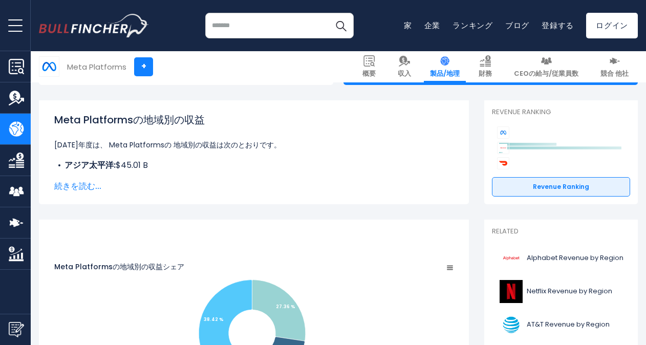
scroll to position [129, 0]
click at [93, 185] on span "続きを読む..." at bounding box center [253, 186] width 399 height 12
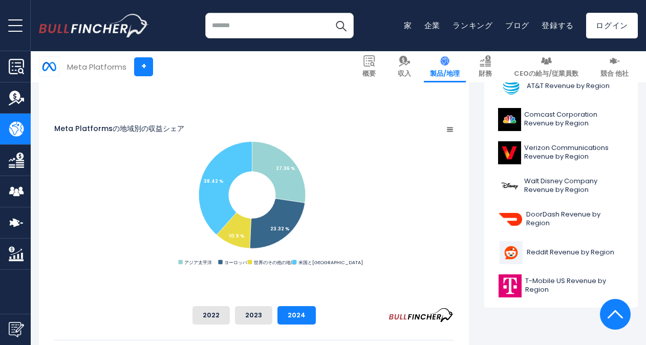
scroll to position [368, 0]
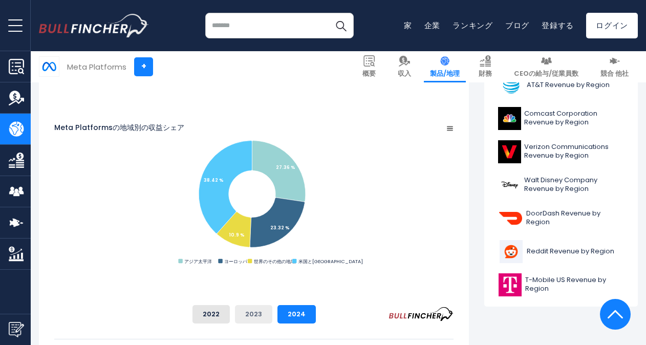
click at [272, 314] on button "2023" at bounding box center [253, 314] width 37 height 18
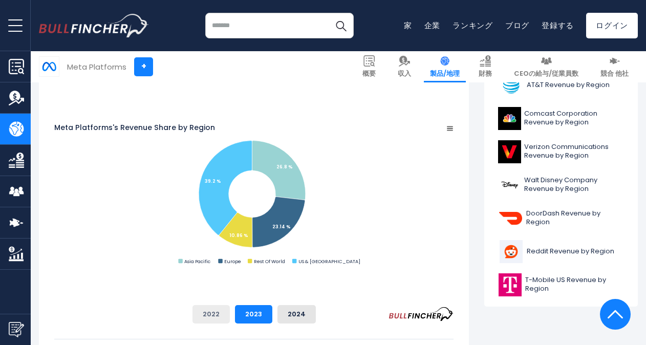
click at [230, 315] on button "2022" at bounding box center [210, 314] width 37 height 18
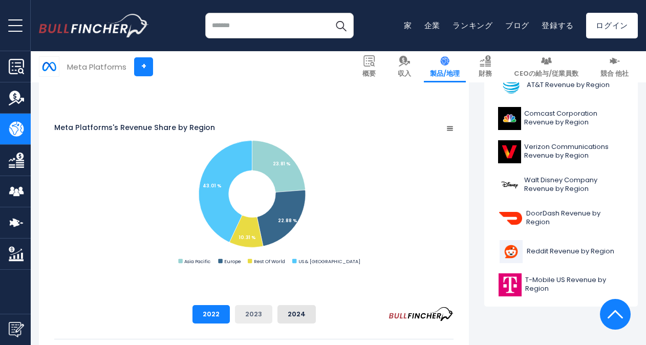
click at [272, 310] on button "2023" at bounding box center [253, 314] width 37 height 18
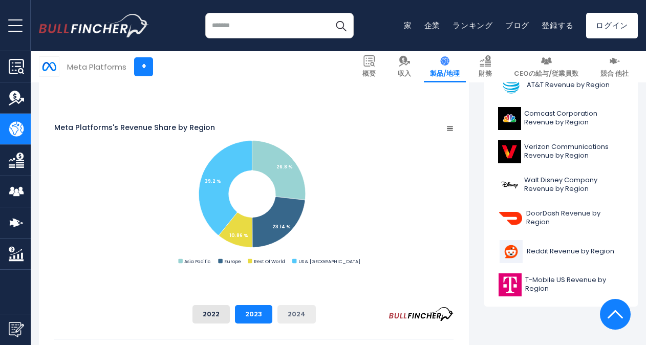
click at [316, 310] on button "2024" at bounding box center [296, 314] width 38 height 18
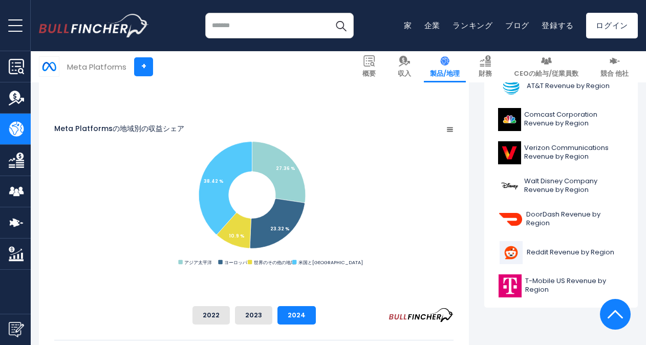
scroll to position [366, 0]
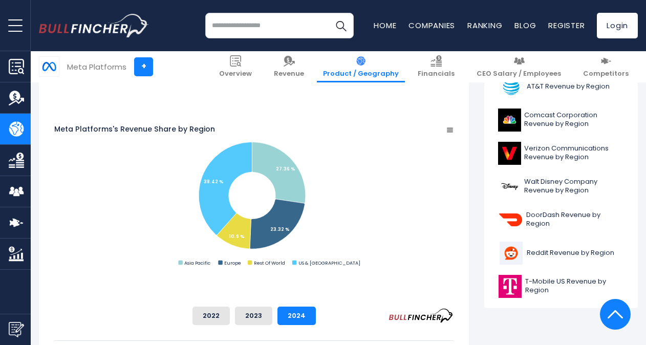
drag, startPoint x: 145, startPoint y: 99, endPoint x: 183, endPoint y: 101, distance: 37.4
click at [183, 124] on tspan "Meta Platforms's Revenue Share by Region" at bounding box center [134, 129] width 161 height 10
drag, startPoint x: 140, startPoint y: 100, endPoint x: 163, endPoint y: 100, distance: 22.5
click at [163, 124] on tspan "Meta Platforms's Revenue Share by Region" at bounding box center [134, 129] width 161 height 10
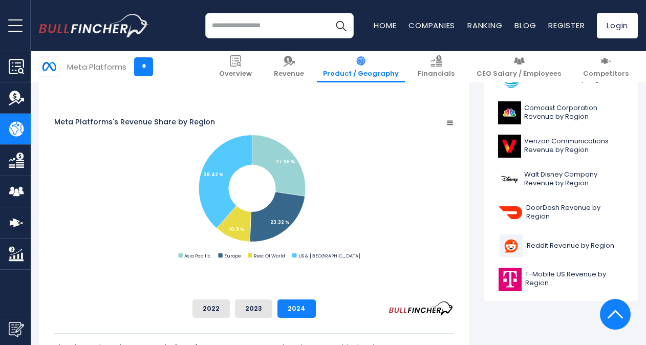
scroll to position [372, 0]
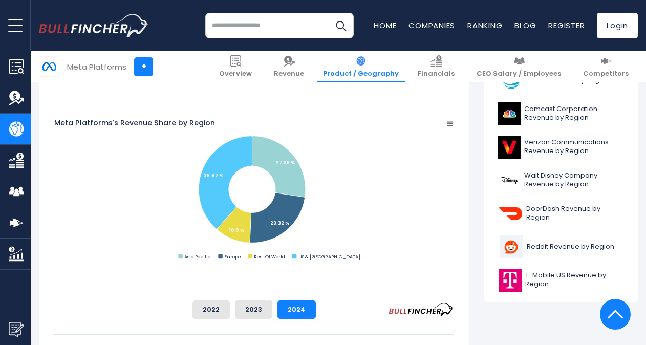
click at [453, 132] on rect "Meta Platforms's Revenue Share by Region" at bounding box center [253, 190] width 399 height 144
